Goal: Task Accomplishment & Management: Use online tool/utility

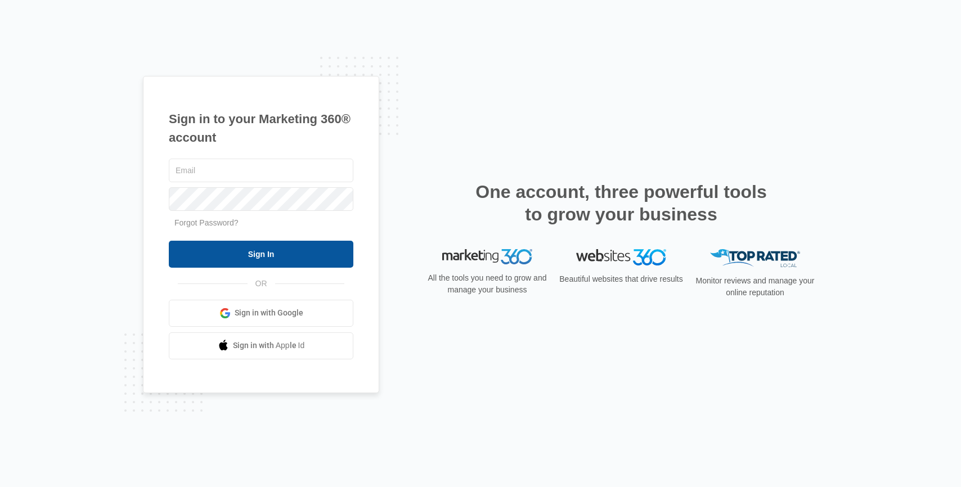
type input "[PERSON_NAME][EMAIL_ADDRESS][PERSON_NAME][DOMAIN_NAME]"
click at [238, 258] on input "Sign In" at bounding box center [261, 254] width 185 height 27
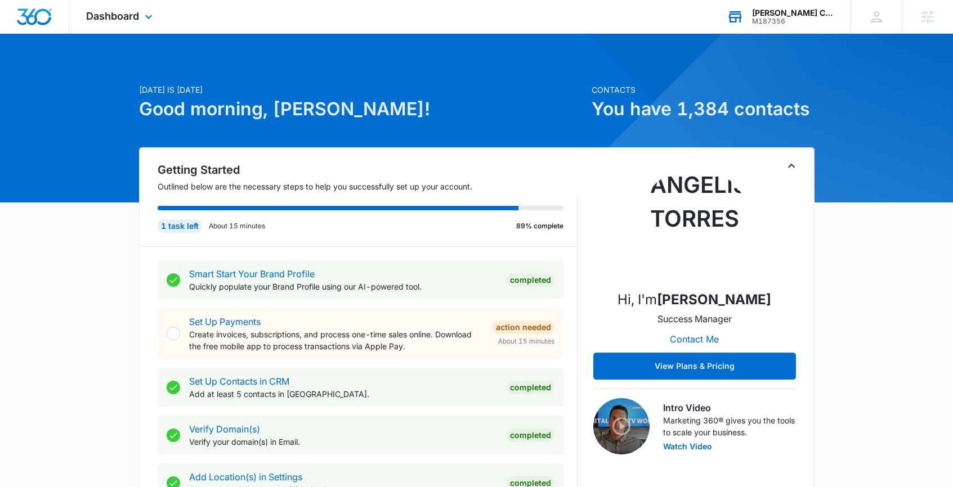
click at [785, 31] on div "[PERSON_NAME] Chevrolet M187356 Your Accounts View All" at bounding box center [780, 16] width 141 height 33
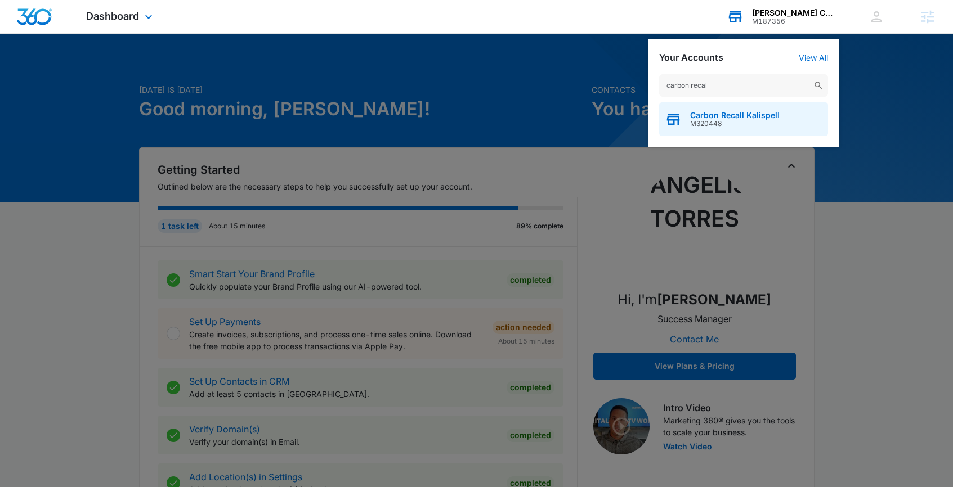
type input "carbon recal"
click at [738, 116] on span "Carbon Recall Kalispell" at bounding box center [734, 115] width 89 height 9
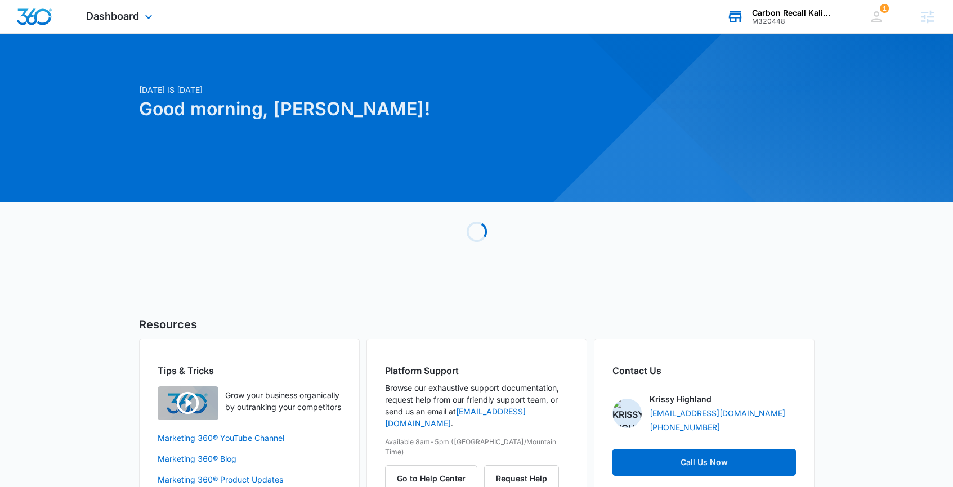
click at [141, 15] on div "Dashboard Apps Reputation Forms CRM Email Social Payments POS Content Ads Intel…" at bounding box center [120, 16] width 103 height 33
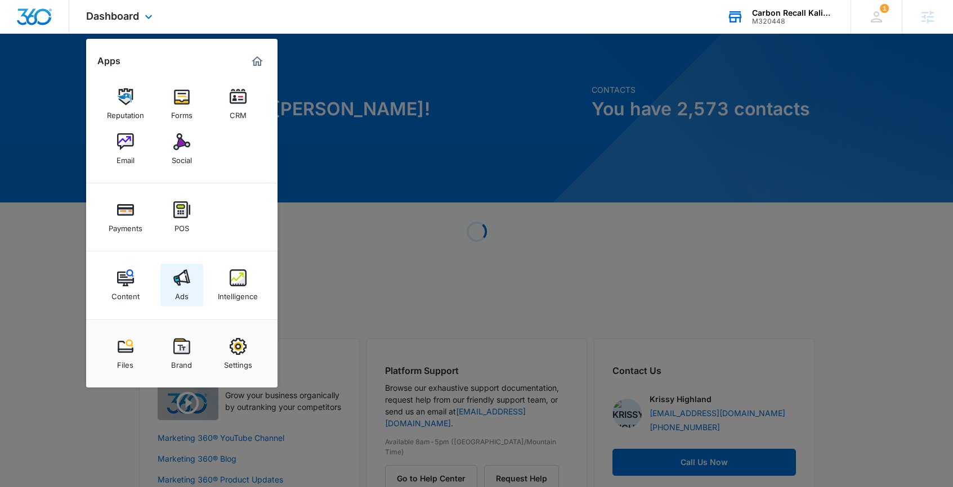
click at [174, 271] on img at bounding box center [181, 278] width 17 height 17
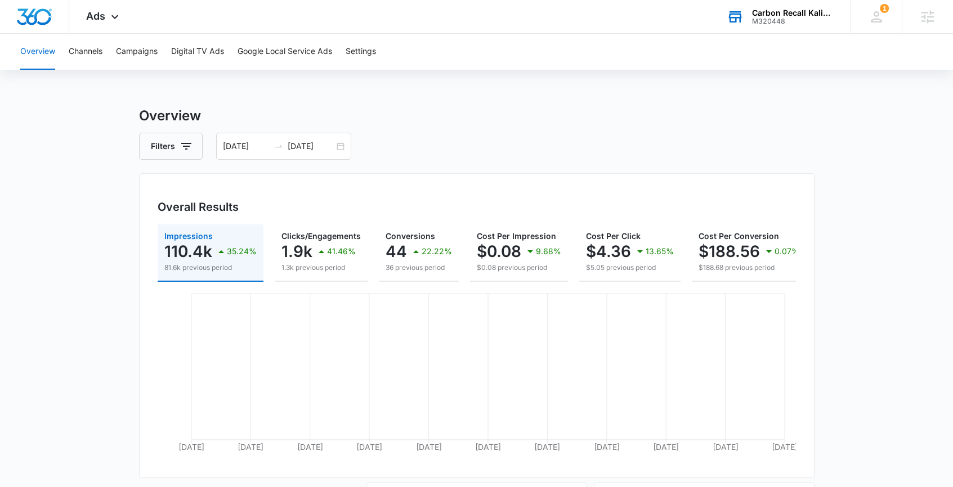
click at [115, 55] on div "Overview Channels Campaigns Digital TV Ads Google Local Service Ads Settings" at bounding box center [477, 52] width 926 height 36
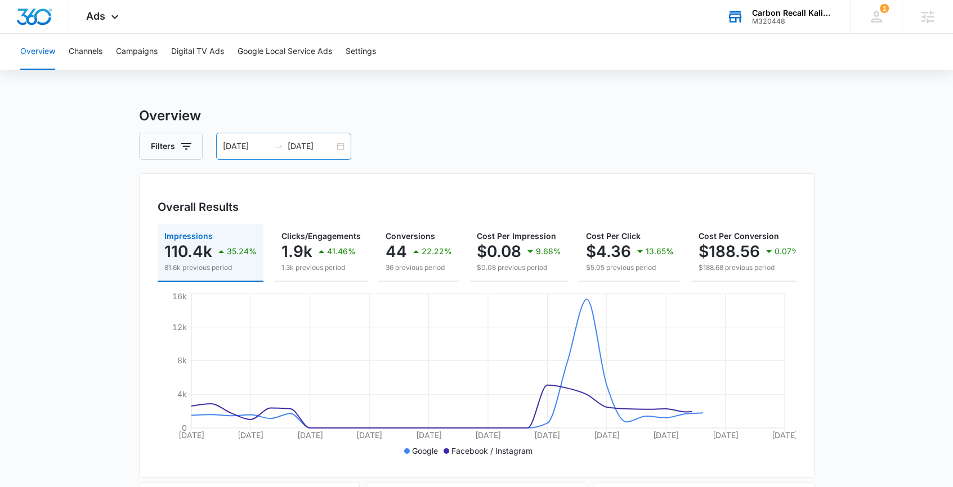
click at [346, 147] on div "[DATE] [DATE]" at bounding box center [283, 146] width 135 height 27
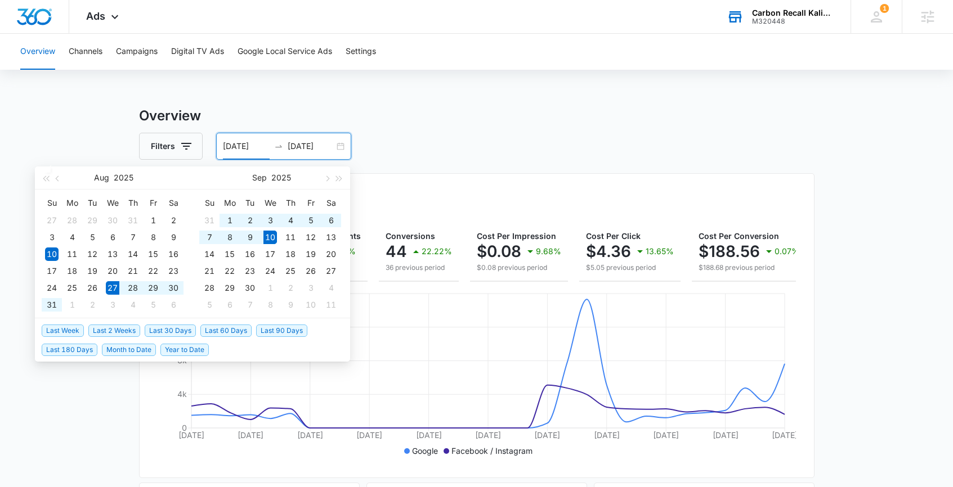
click at [129, 329] on span "Last 2 Weeks" at bounding box center [114, 331] width 52 height 12
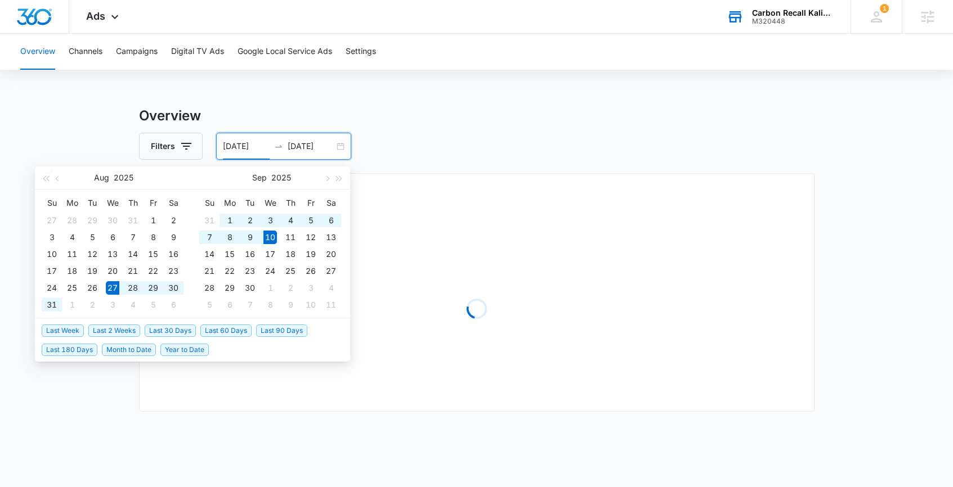
type input "[DATE]"
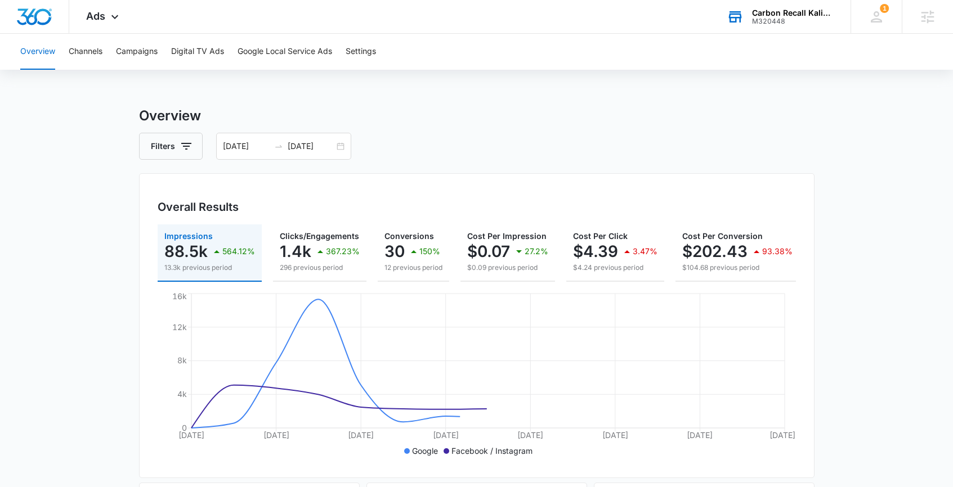
click at [274, 110] on h3 "Overview" at bounding box center [476, 116] width 675 height 20
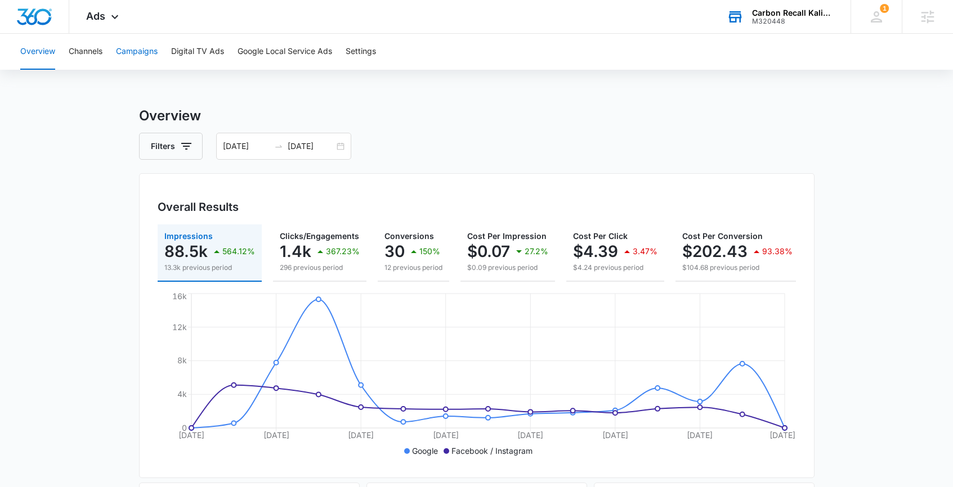
click at [146, 58] on button "Campaigns" at bounding box center [137, 52] width 42 height 36
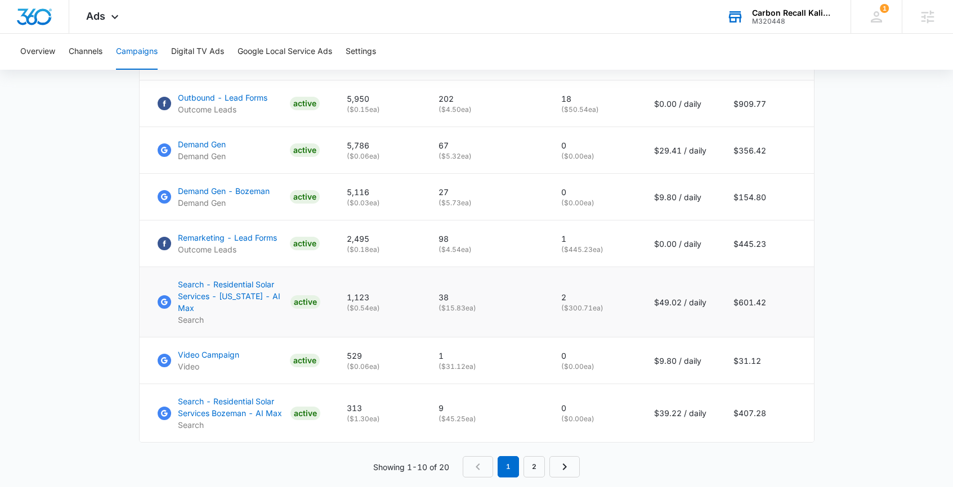
scroll to position [718, 0]
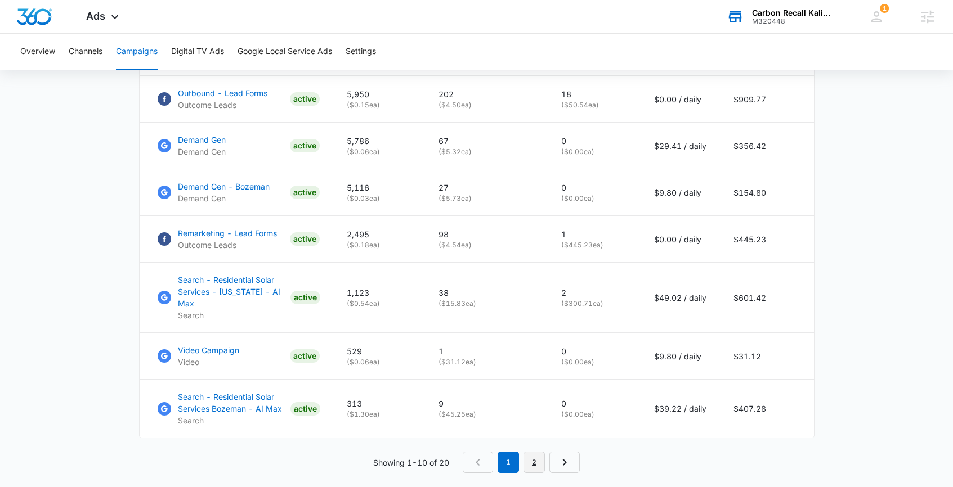
click at [537, 452] on link "2" at bounding box center [533, 462] width 21 height 21
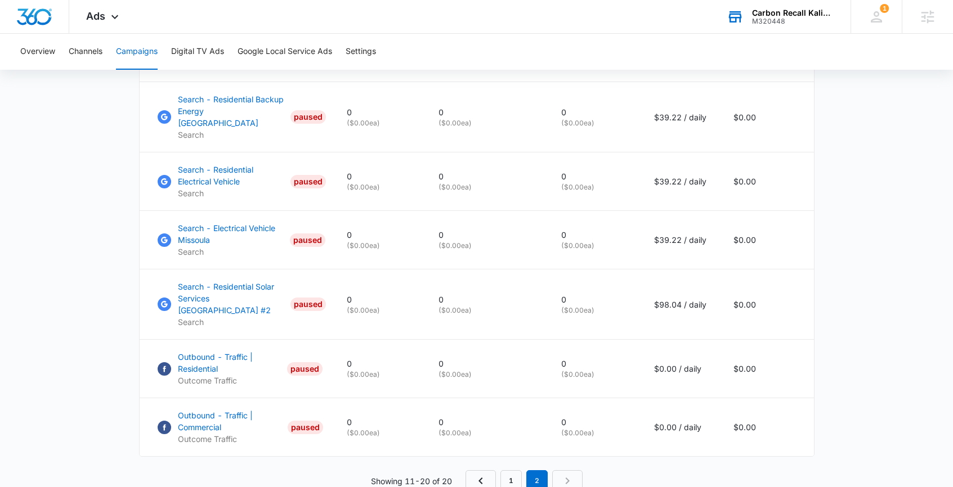
scroll to position [801, 0]
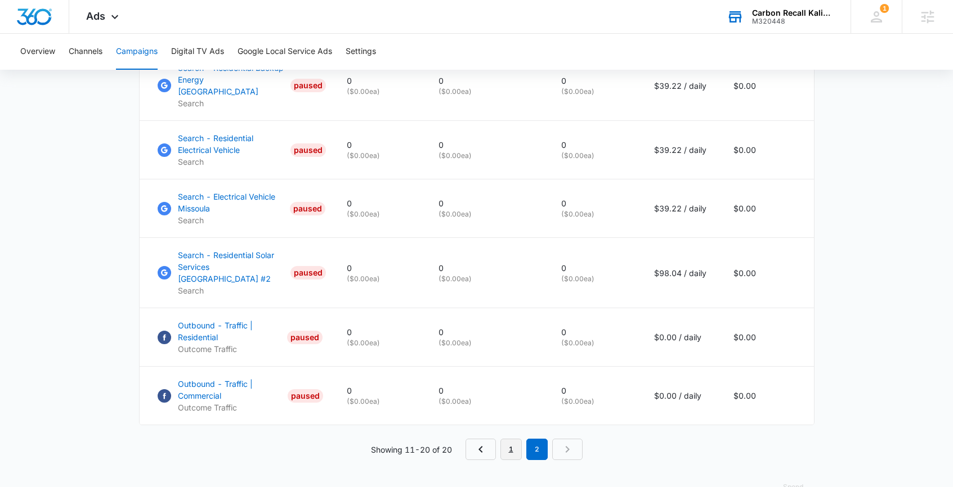
click at [501, 439] on link "1" at bounding box center [510, 449] width 21 height 21
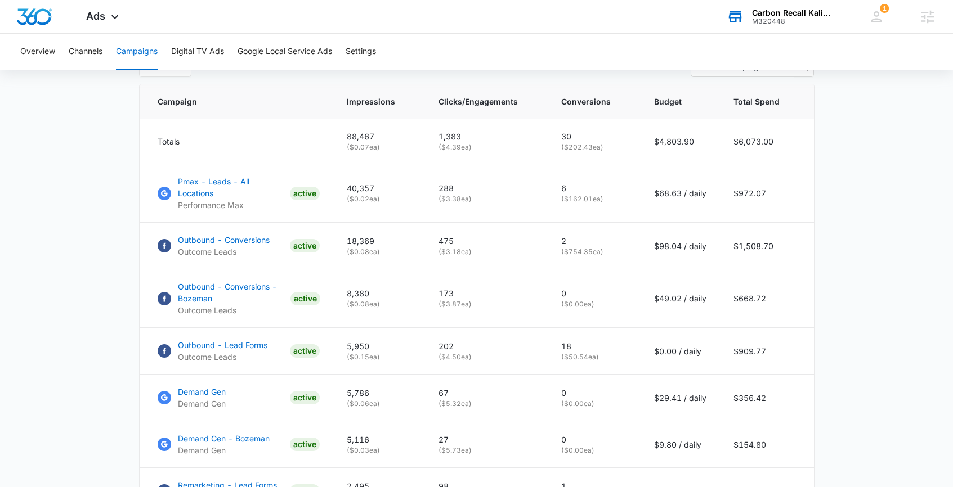
scroll to position [464, 0]
click at [253, 343] on p "Outbound - Lead Forms" at bounding box center [222, 347] width 89 height 12
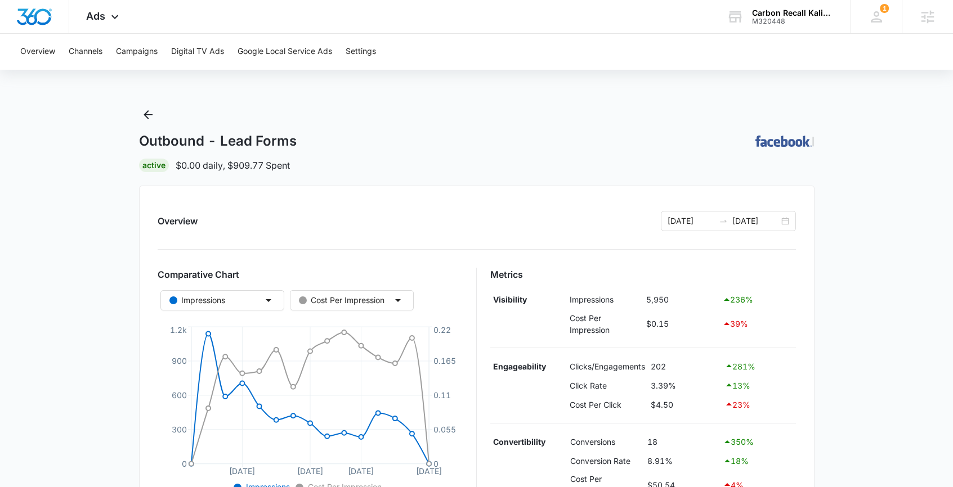
scroll to position [296, 0]
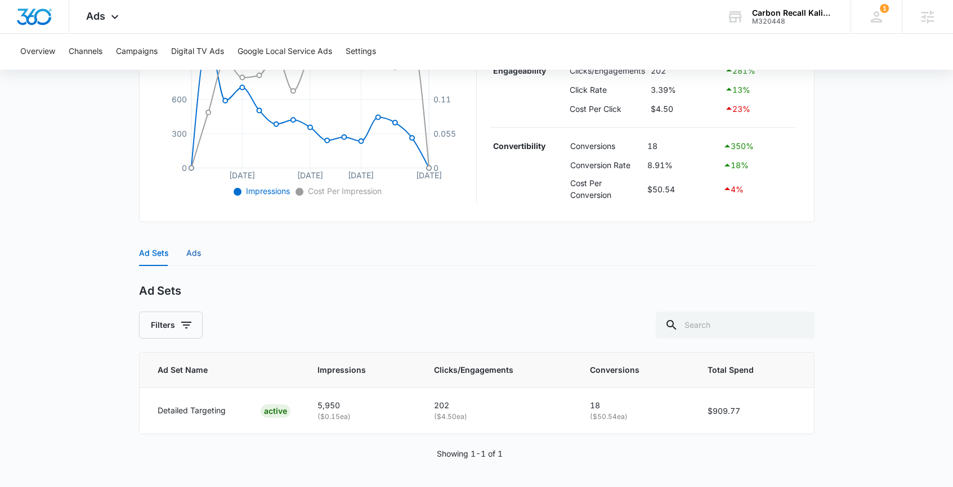
click at [195, 257] on div "Ads" at bounding box center [193, 253] width 15 height 12
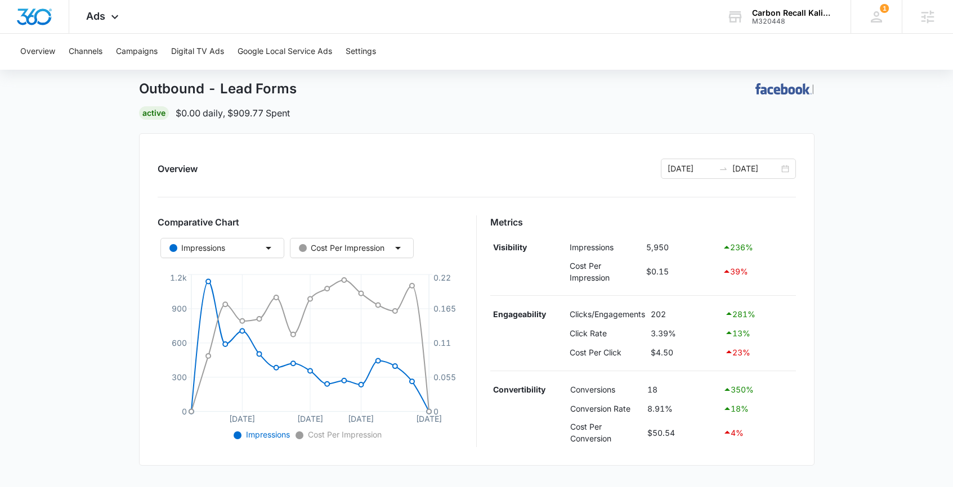
scroll to position [0, 0]
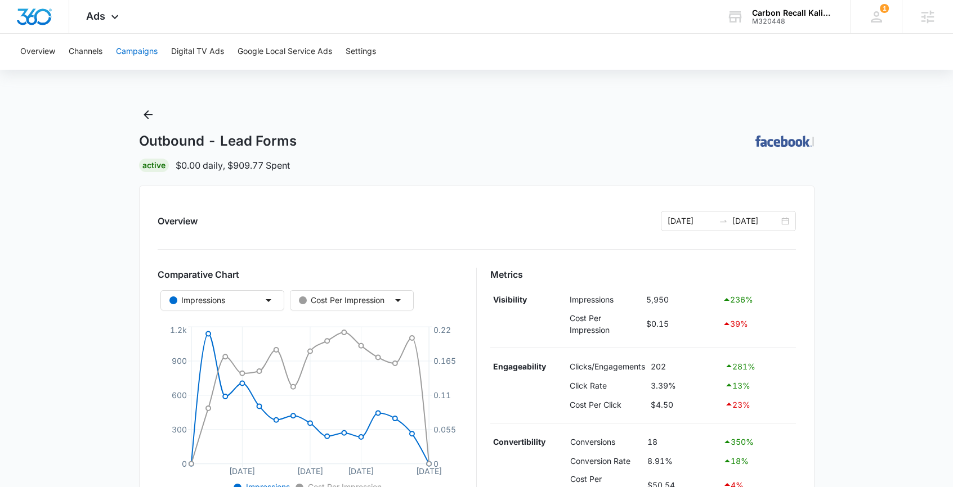
click at [127, 60] on button "Campaigns" at bounding box center [137, 52] width 42 height 36
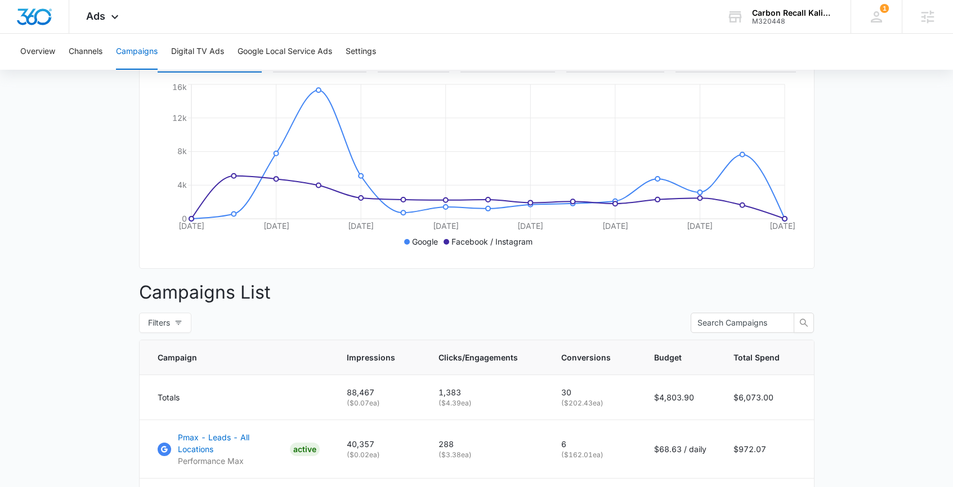
scroll to position [206, 0]
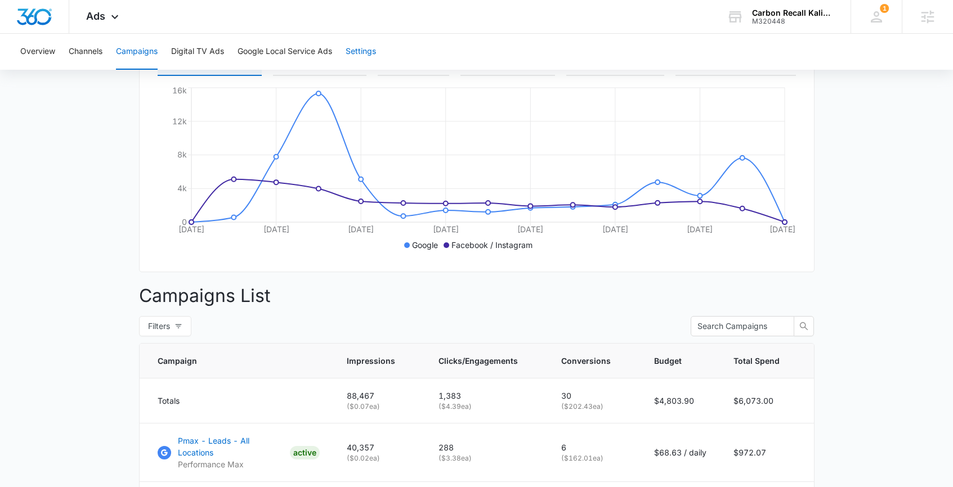
click at [374, 51] on button "Settings" at bounding box center [361, 52] width 30 height 36
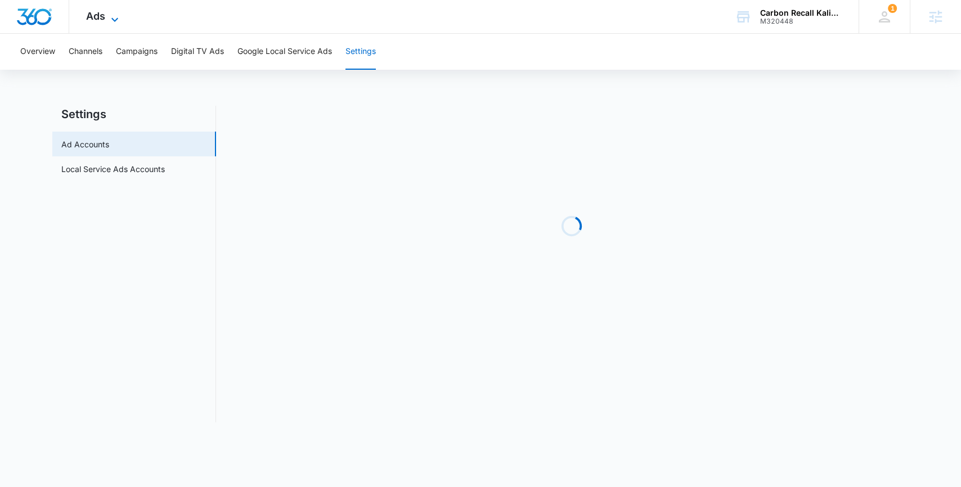
click at [117, 23] on icon at bounding box center [115, 20] width 14 height 14
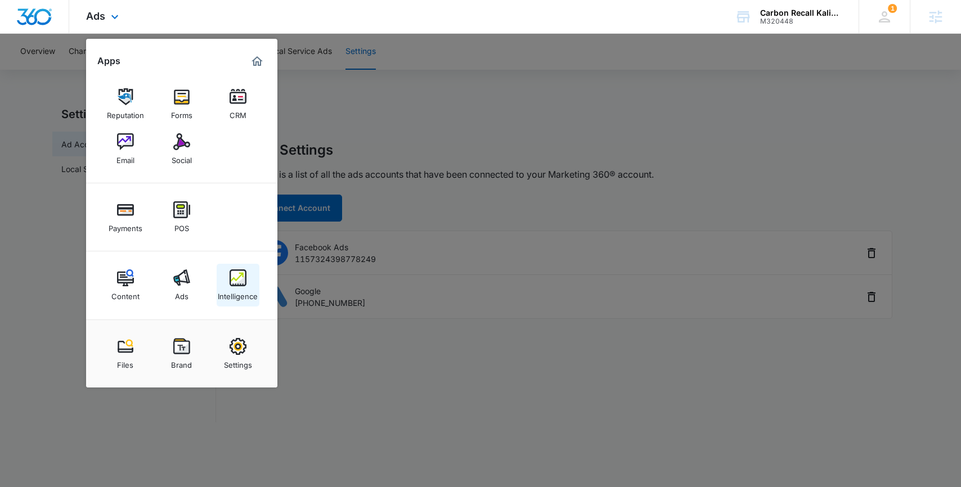
click at [245, 298] on div "Intelligence" at bounding box center [238, 293] width 40 height 15
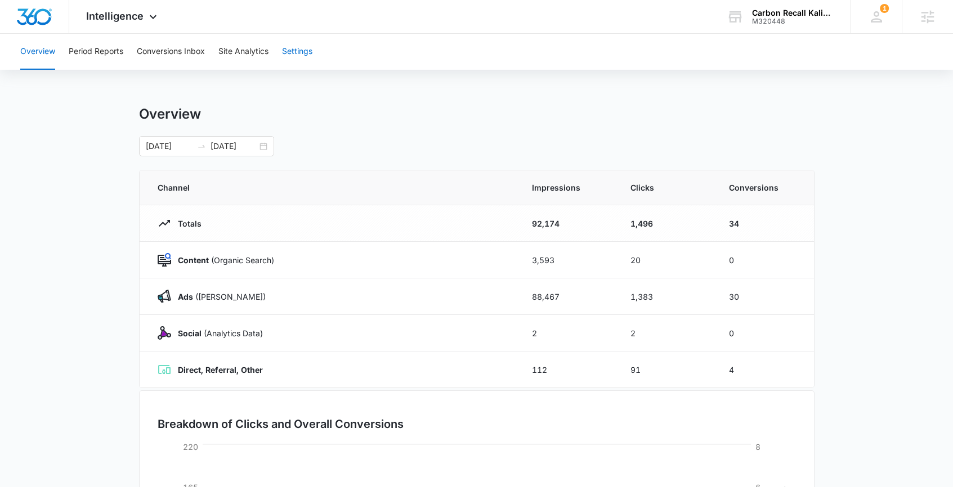
click at [311, 61] on button "Settings" at bounding box center [297, 52] width 30 height 36
